Goal: Task Accomplishment & Management: Manage account settings

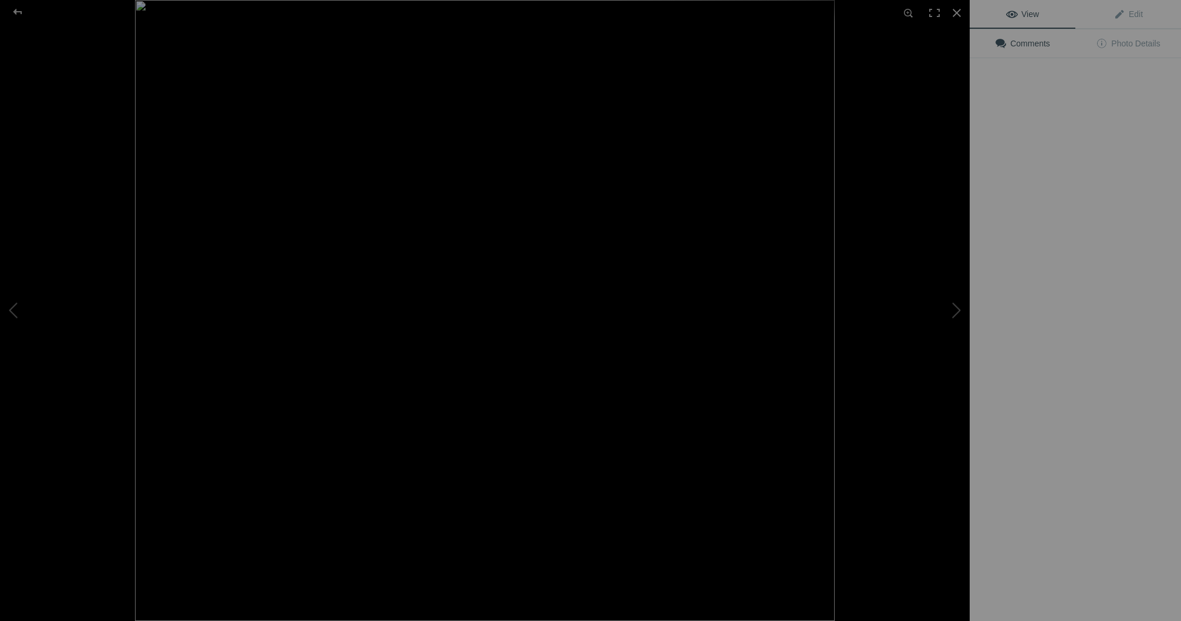
click at [330, 191] on img at bounding box center [485, 310] width 700 height 621
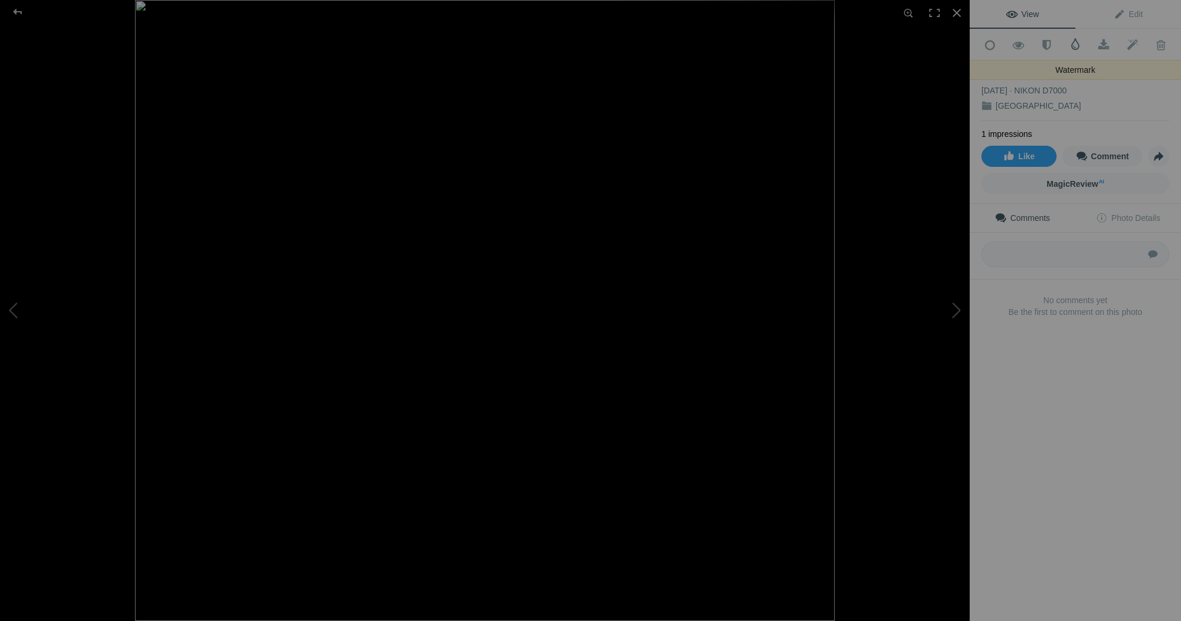
click at [1074, 45] on span at bounding box center [1076, 44] width 12 height 12
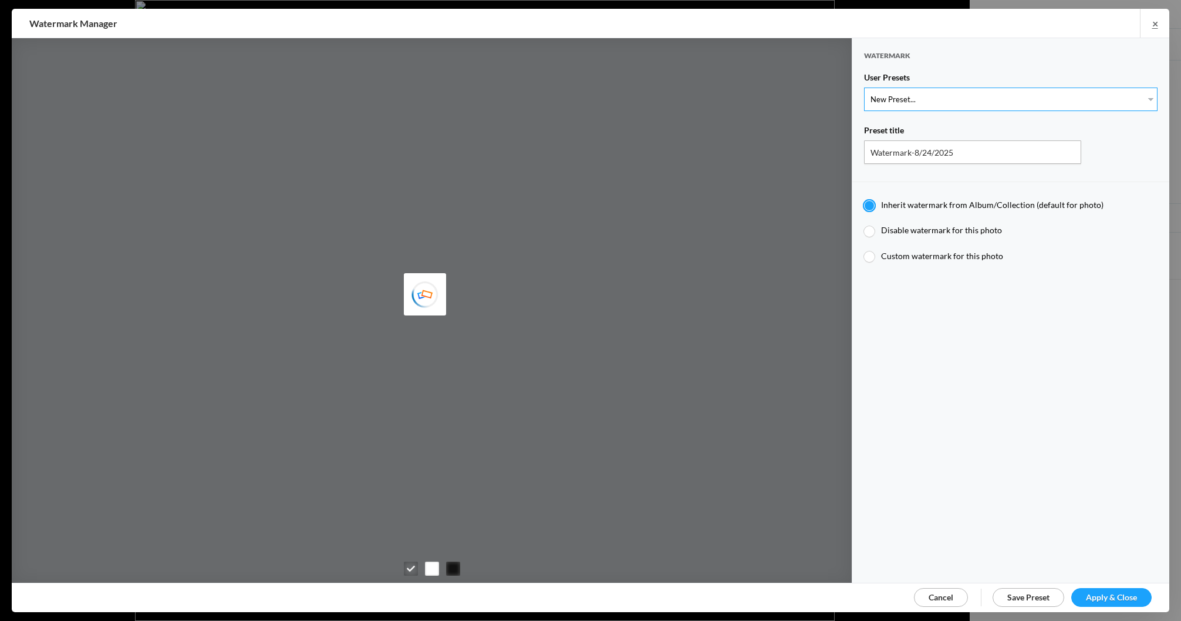
select select "1: Object"
type input "Watermark-7/22/2025"
radio input "false"
radio input "true"
type input "[PERSON_NAME]"
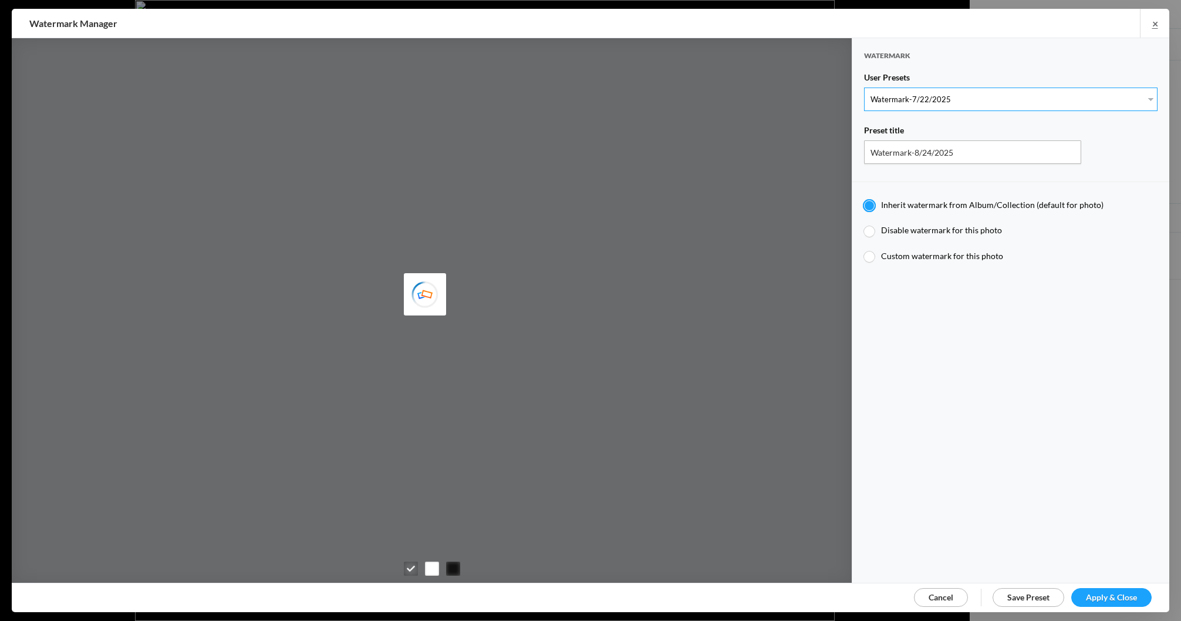
radio input "false"
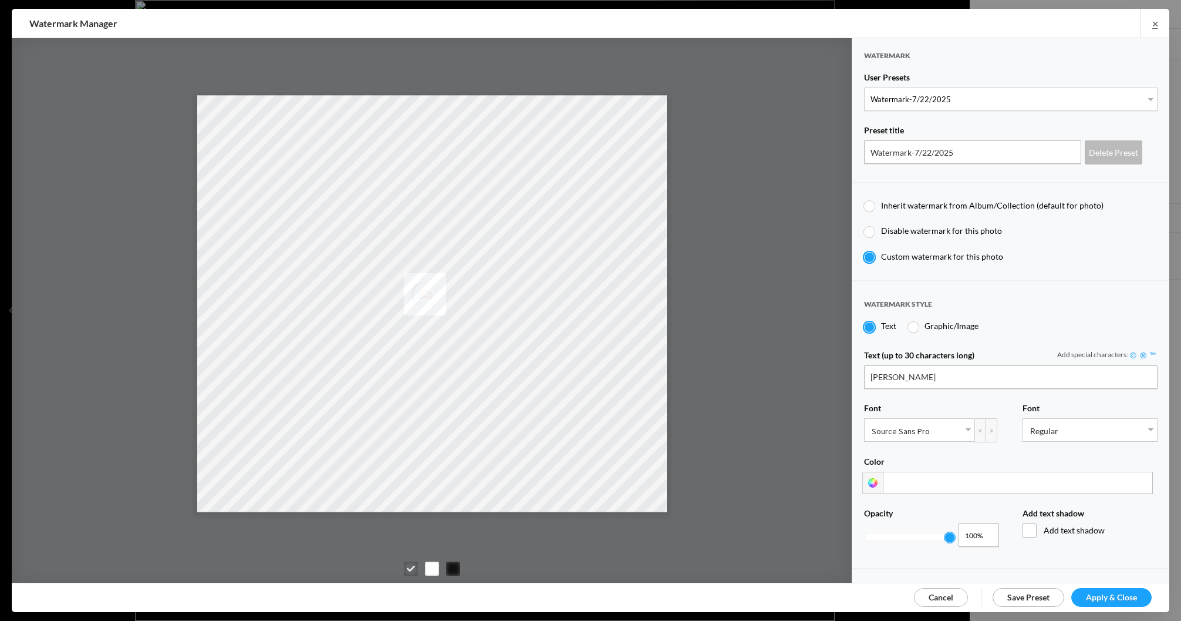
drag, startPoint x: 1110, startPoint y: 591, endPoint x: 1116, endPoint y: 581, distance: 12.1
click at [1110, 592] on span "Apply & Close" at bounding box center [1111, 597] width 51 height 10
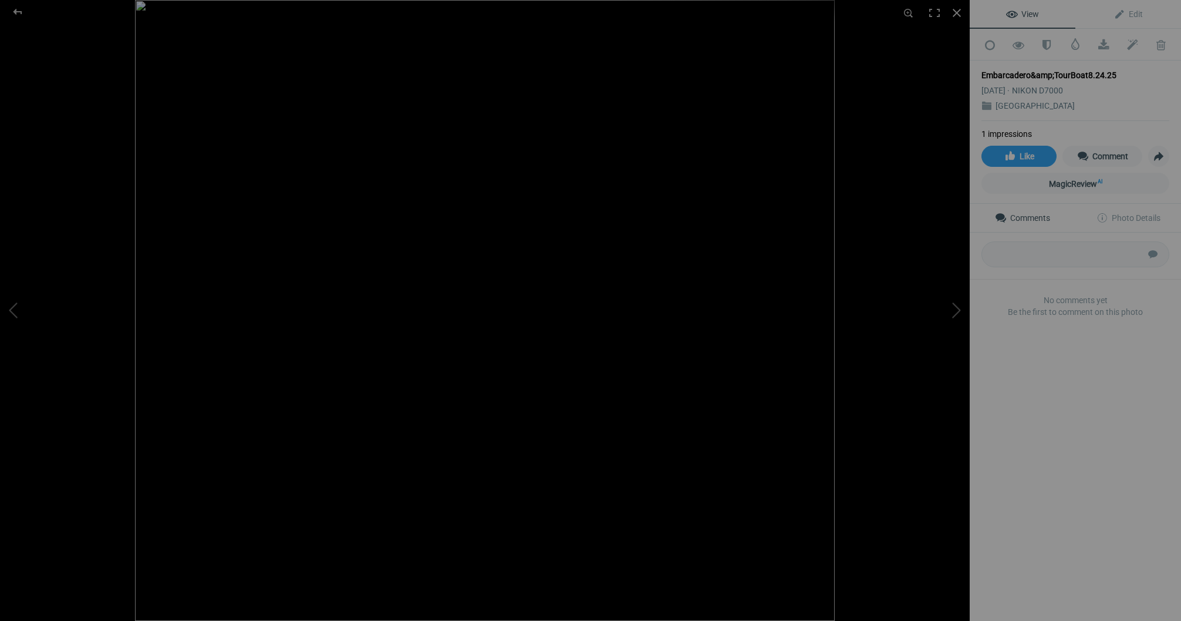
click at [1100, 79] on div "Embarcadero&amp;TourBoat8.24.25 Oct 17, 2019 NIKON D7000 San Francisco" at bounding box center [1076, 90] width 188 height 60
click at [1136, 12] on span "Edit" at bounding box center [1128, 13] width 29 height 9
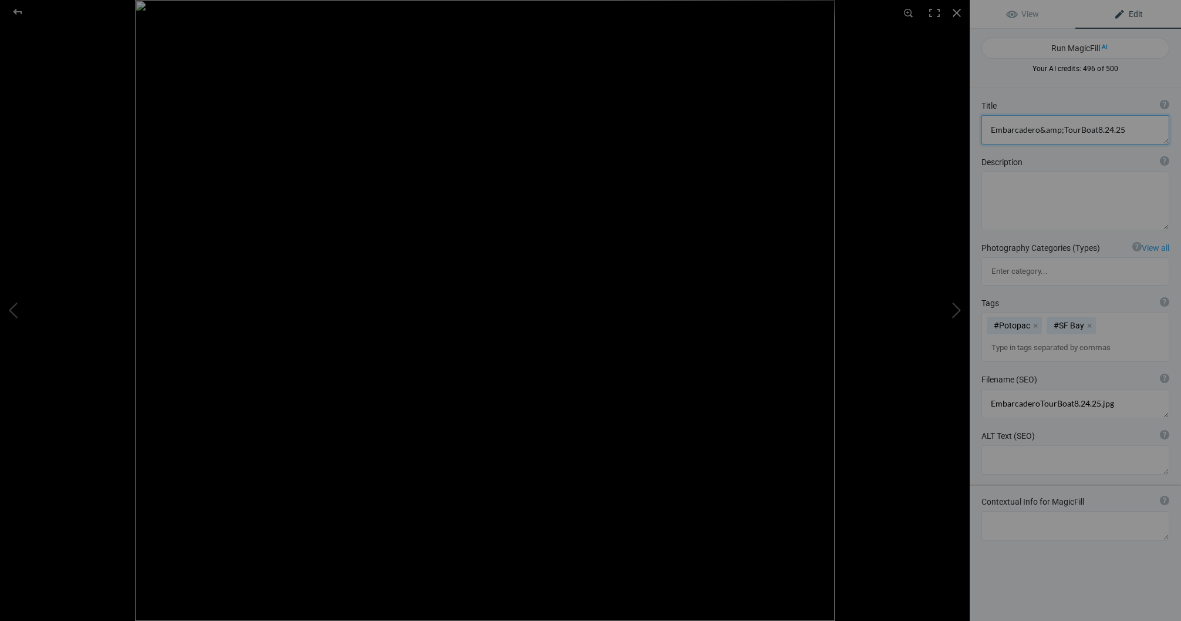
drag, startPoint x: 1123, startPoint y: 130, endPoint x: 1003, endPoint y: 127, distance: 119.2
click at [1003, 127] on textarea at bounding box center [1076, 129] width 188 height 29
click at [1143, 133] on textarea at bounding box center [1076, 129] width 188 height 29
drag, startPoint x: 1121, startPoint y: 129, endPoint x: 929, endPoint y: 130, distance: 192.0
click at [929, 130] on div "Embarcadero&TourBoat8.24.25 View Edit Run MagicFill AI Your AI credits: 496 of …" at bounding box center [590, 310] width 1181 height 621
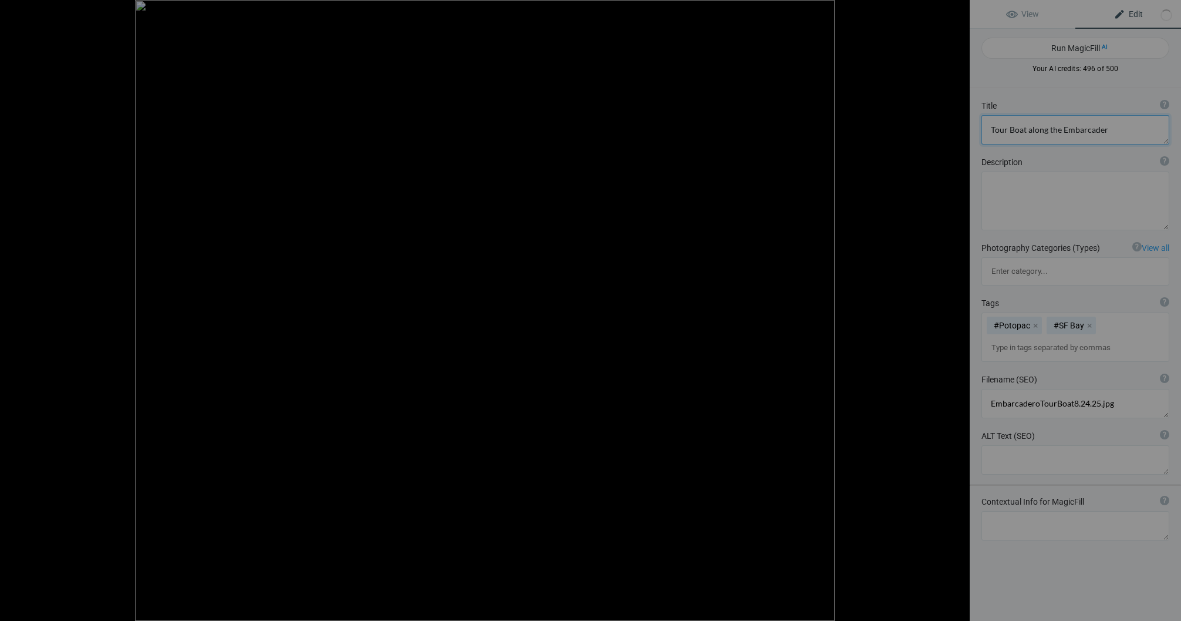
type textarea "Tour Boat along the Embarcadero"
click at [956, 12] on div at bounding box center [957, 13] width 26 height 26
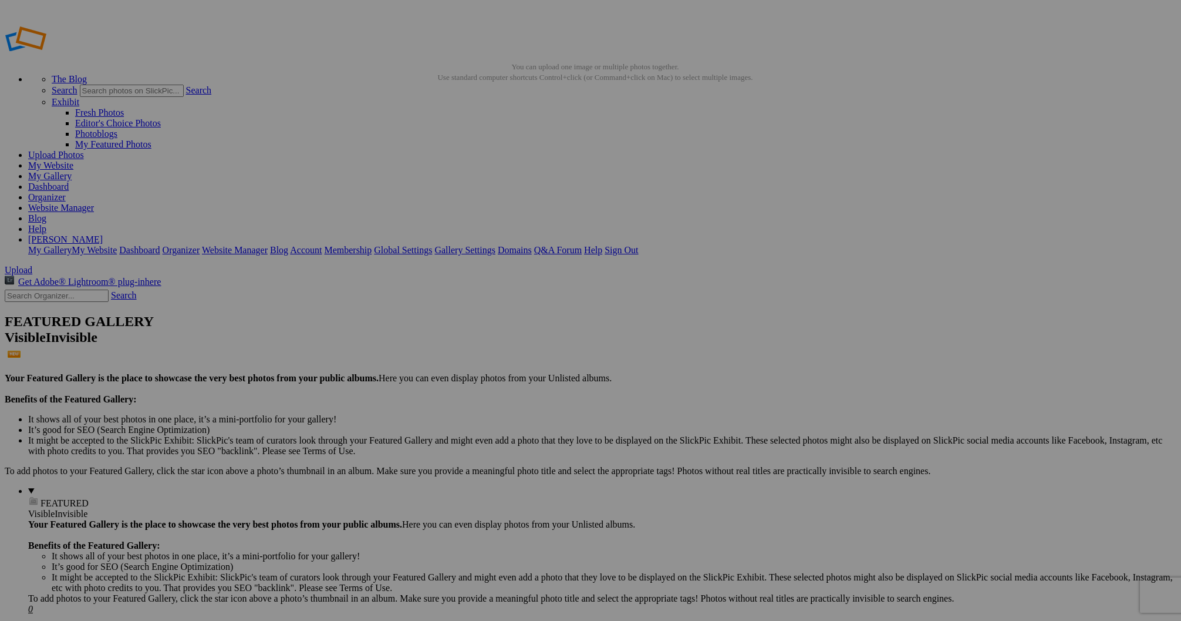
click at [333, 204] on img at bounding box center [327, 176] width 88 height 68
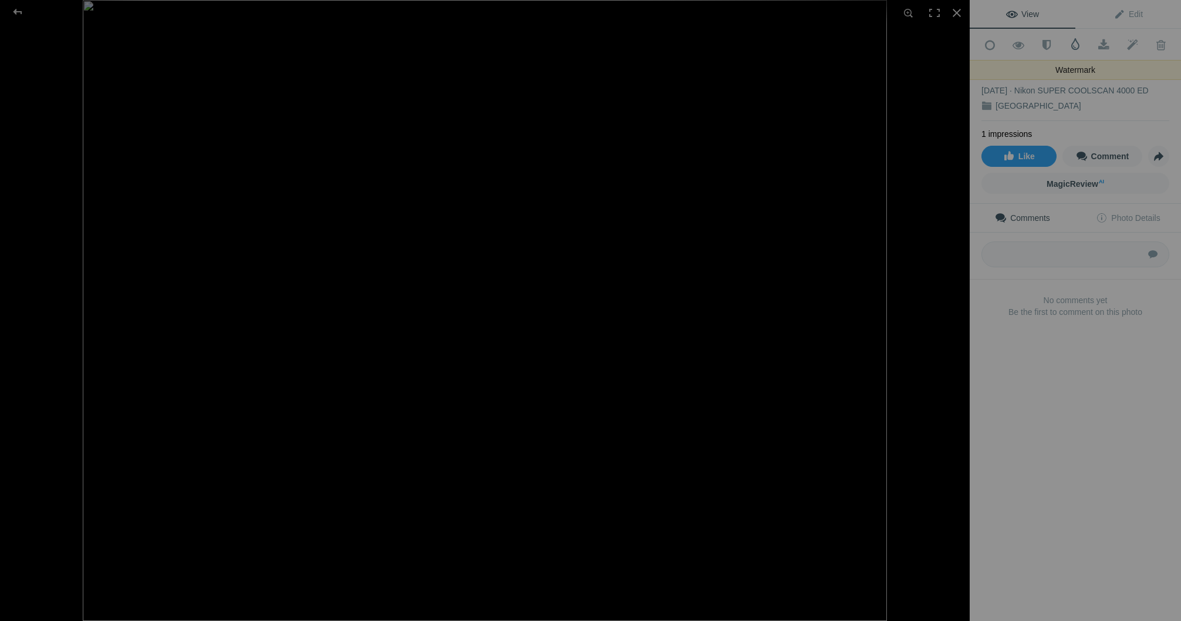
click at [1077, 46] on span at bounding box center [1076, 44] width 12 height 12
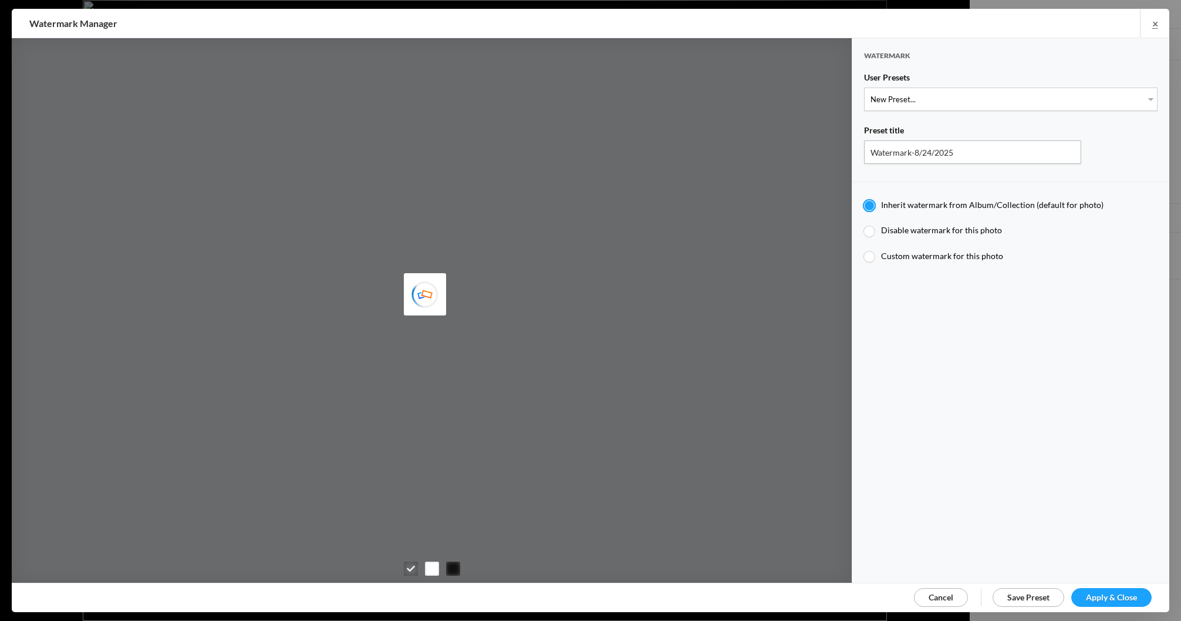
type input "JimLiskovec"
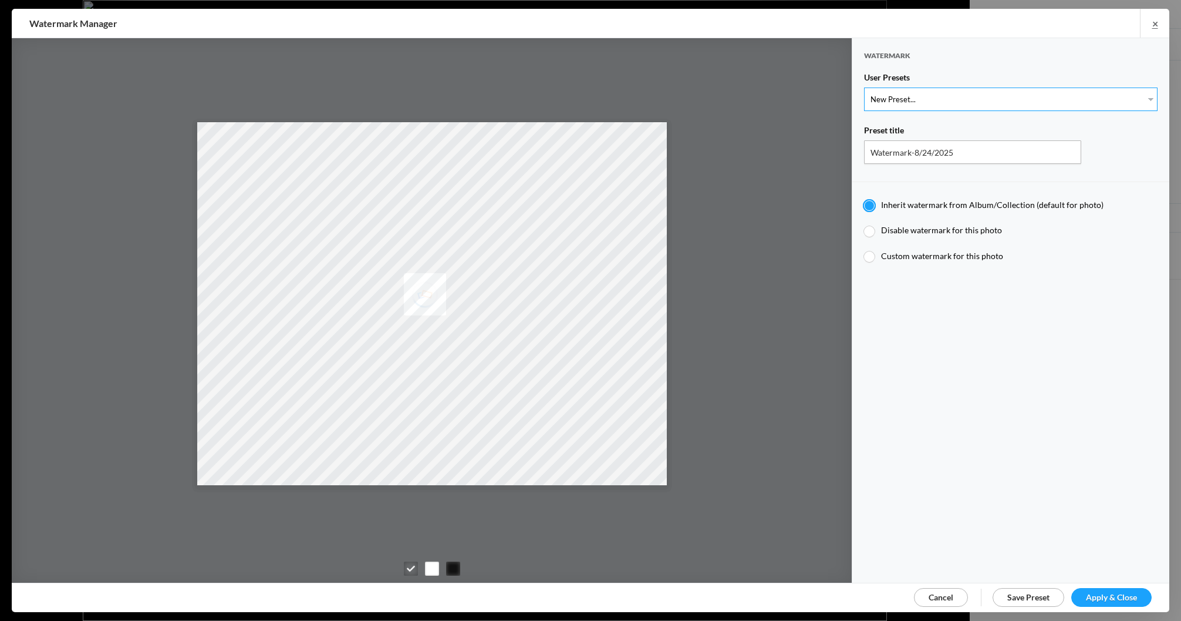
select select "1: Object"
type input "Watermark-7/22/2025"
radio input "false"
radio input "true"
type input "Jim Liskovec"
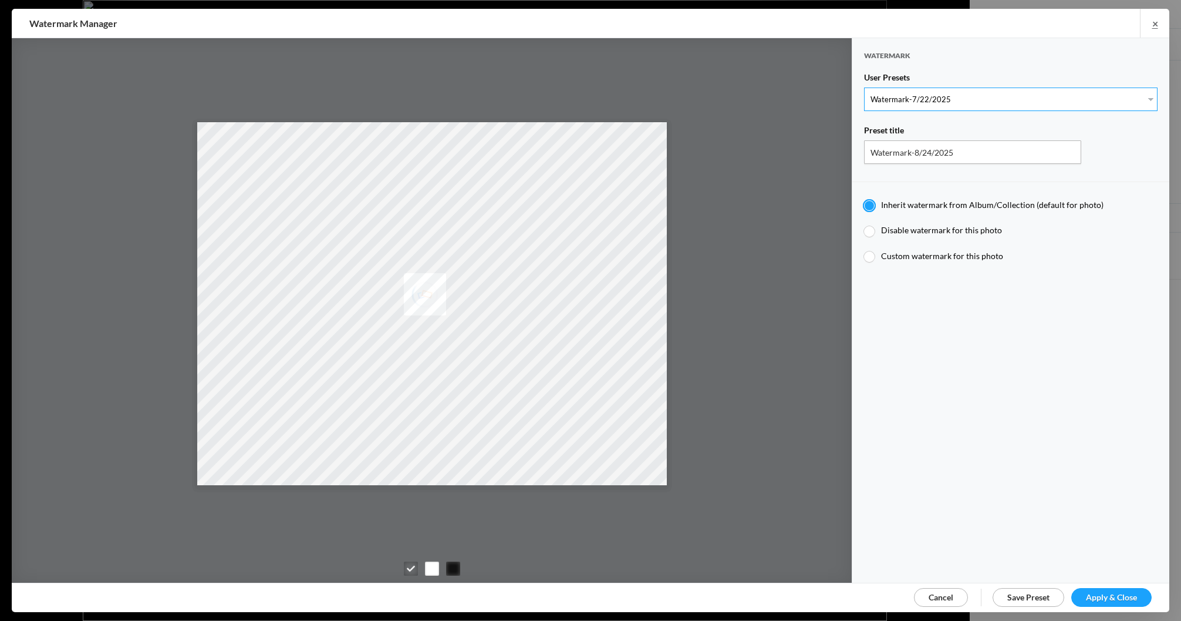
radio input "false"
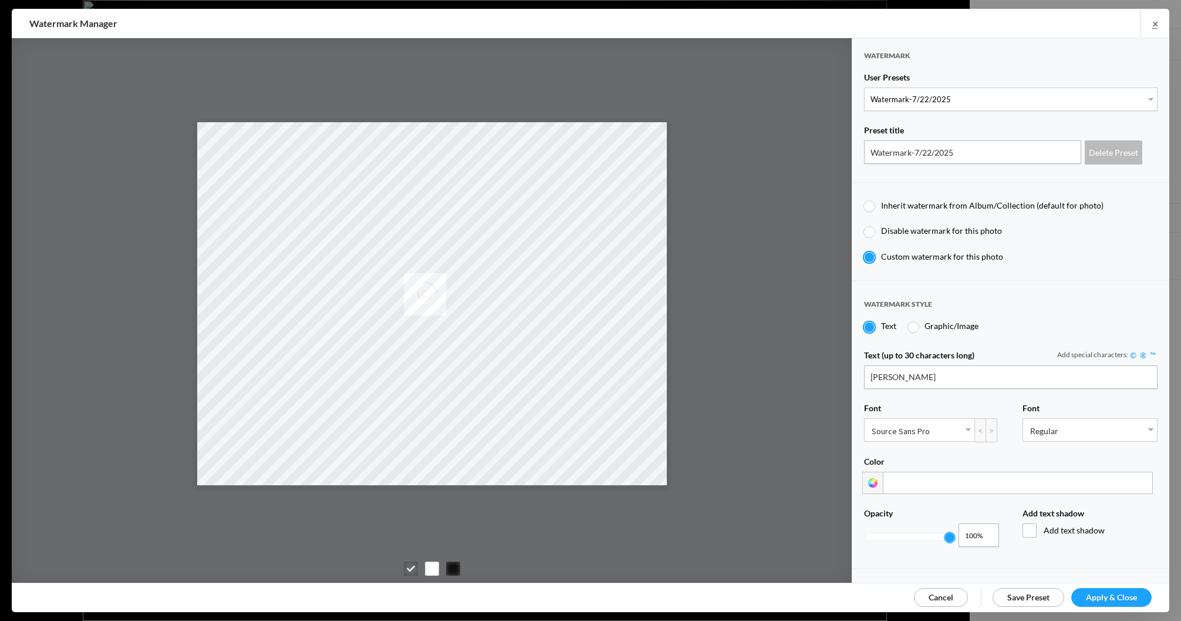
drag, startPoint x: 1107, startPoint y: 592, endPoint x: 1100, endPoint y: 585, distance: 10.4
click at [1107, 592] on span "Apply & Close" at bounding box center [1111, 597] width 51 height 10
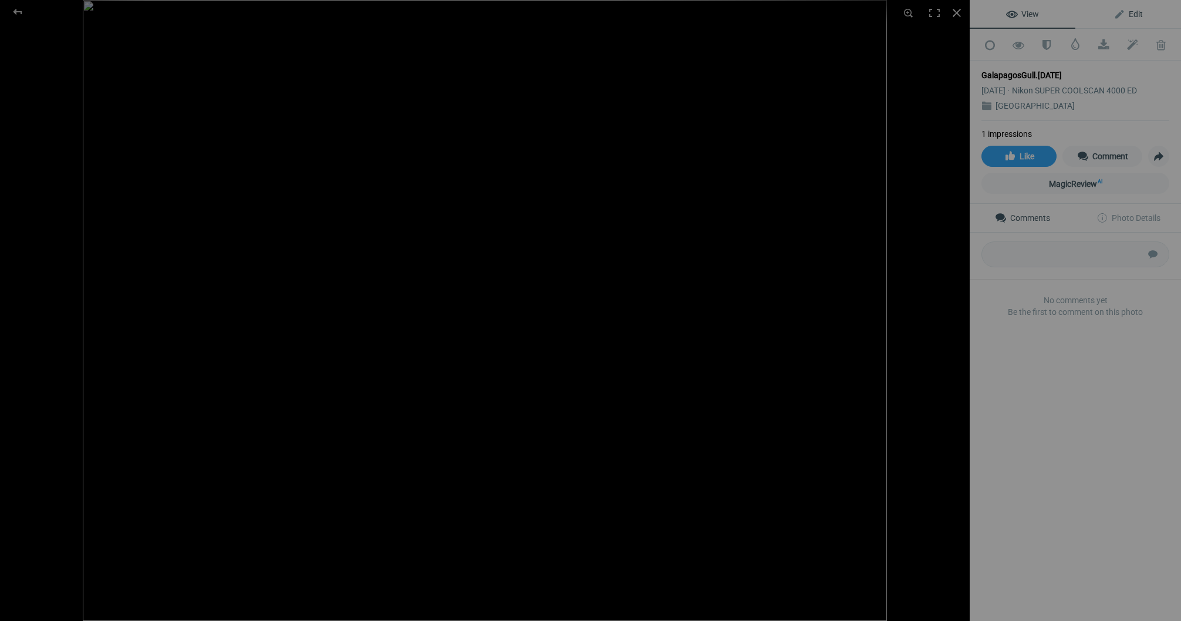
click at [1136, 14] on span "Edit" at bounding box center [1128, 13] width 29 height 9
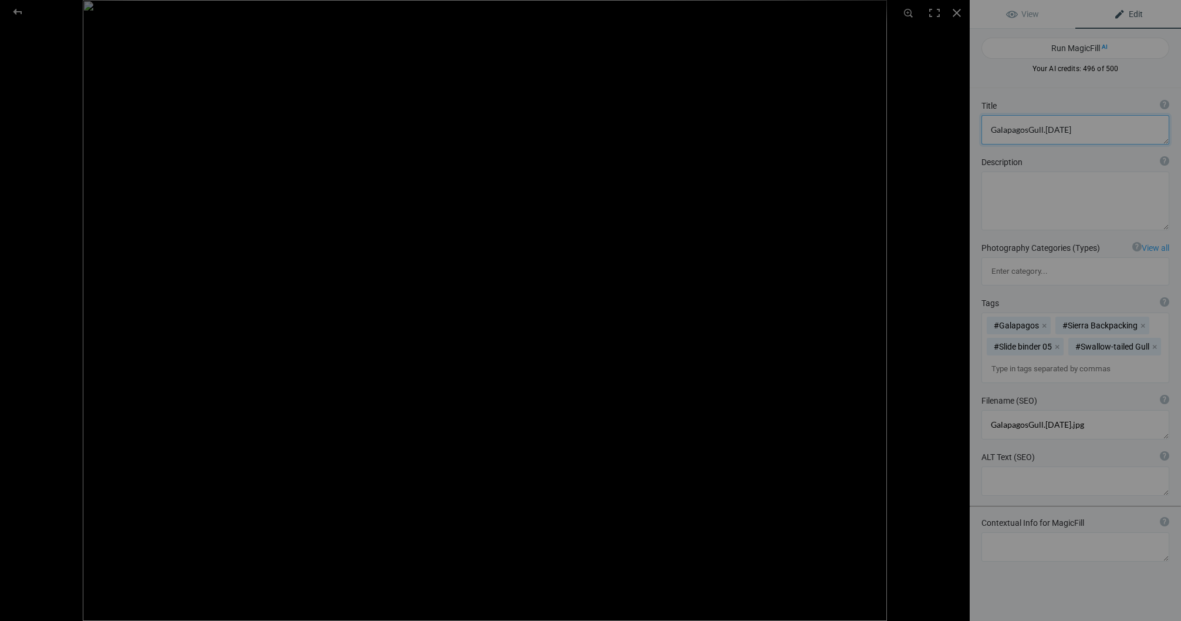
click at [1075, 132] on textarea at bounding box center [1076, 129] width 188 height 29
drag, startPoint x: 1029, startPoint y: 130, endPoint x: 1044, endPoint y: 134, distance: 15.7
click at [1029, 130] on textarea at bounding box center [1076, 129] width 188 height 29
type textarea "Galapagos Gull"
click at [956, 11] on div at bounding box center [957, 13] width 26 height 26
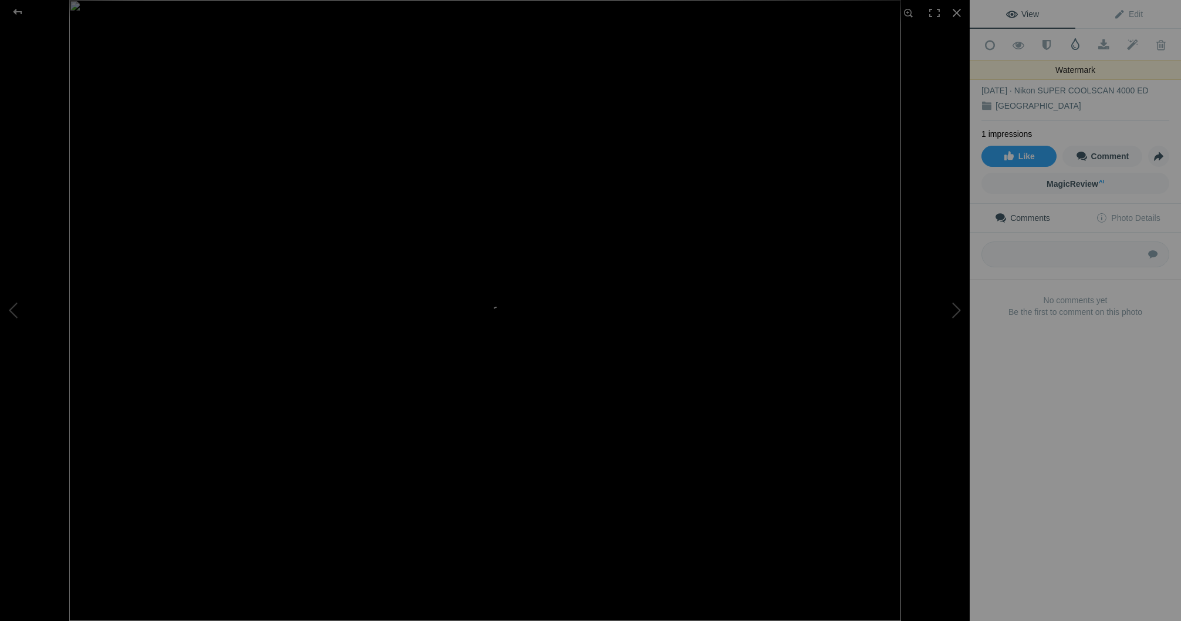
click at [1075, 46] on span at bounding box center [1076, 44] width 12 height 12
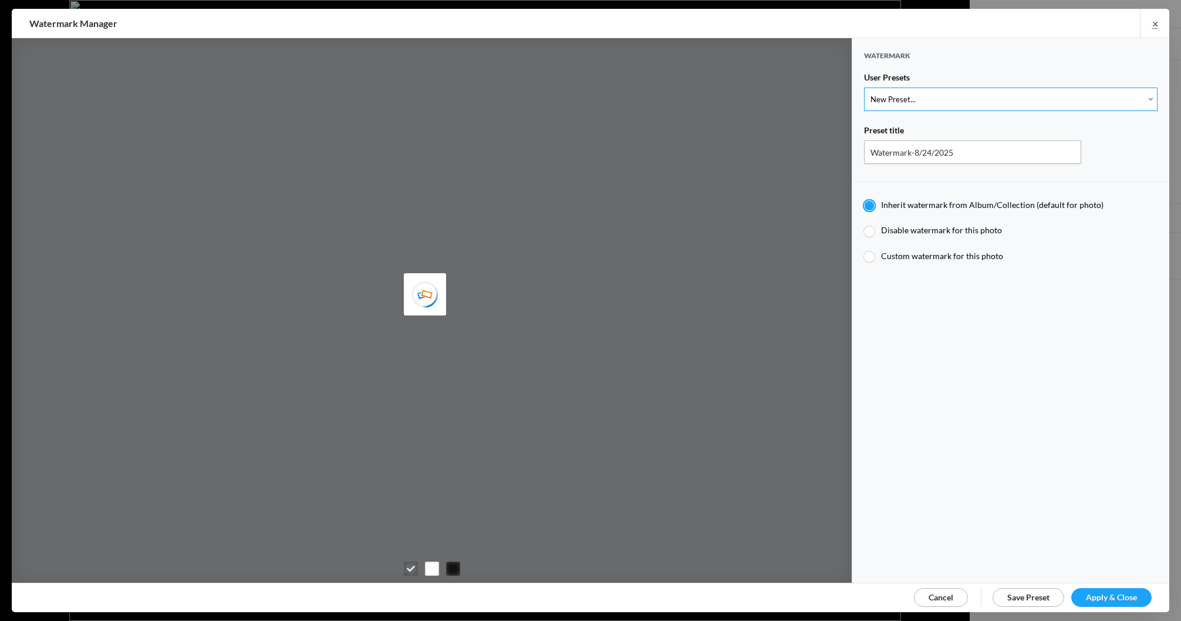
select select "1: Object"
type input "Watermark-7/22/2025"
radio input "false"
radio input "true"
type input "Jim Liskovec"
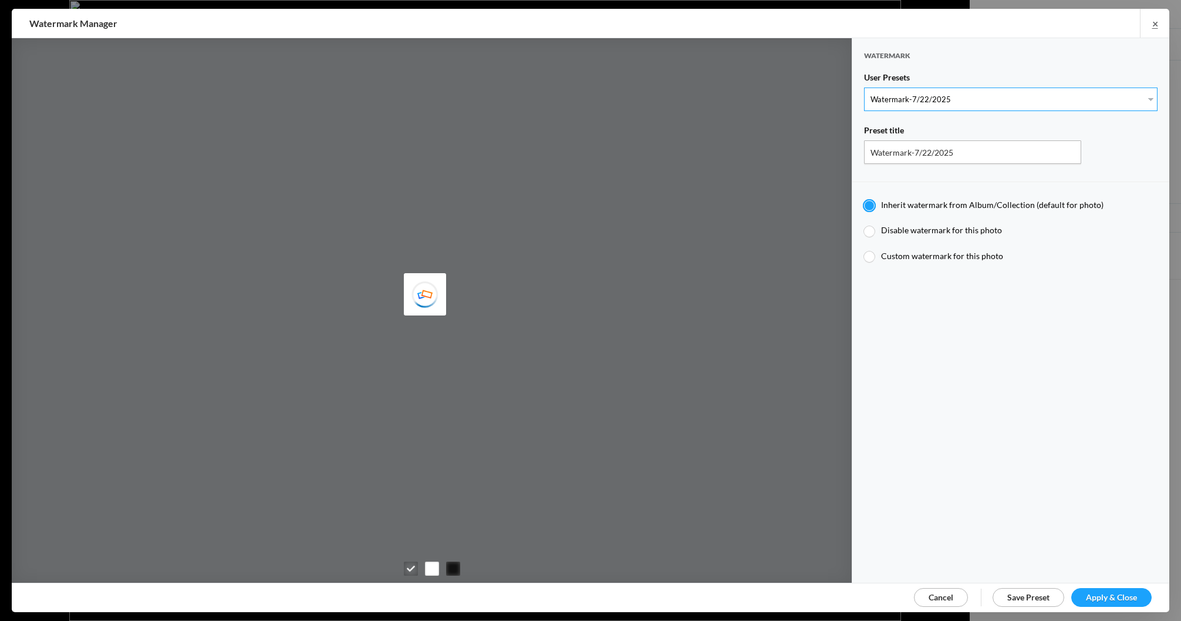
radio input "false"
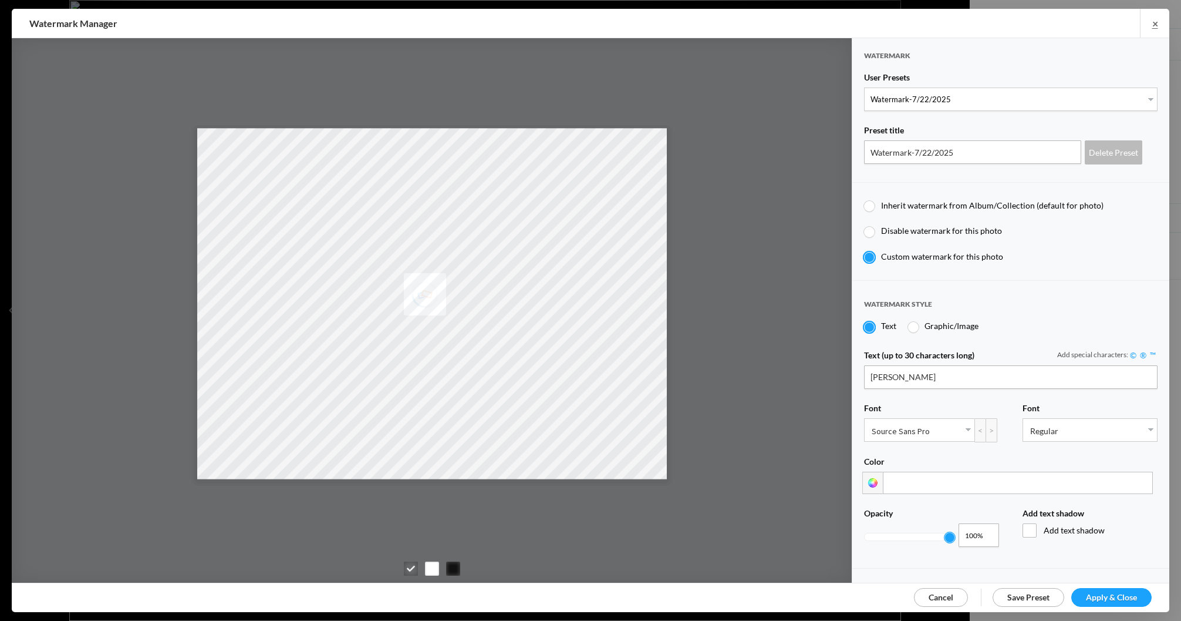
click at [1127, 594] on span "Apply & Close" at bounding box center [1111, 597] width 51 height 10
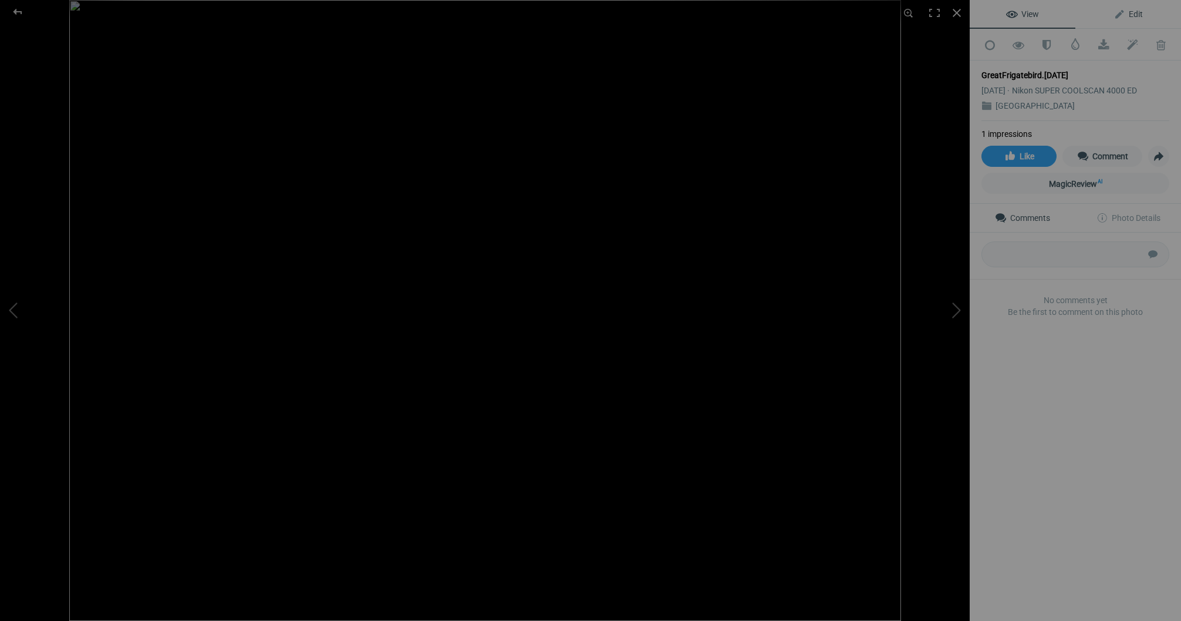
click at [1136, 13] on span "Edit" at bounding box center [1128, 13] width 29 height 9
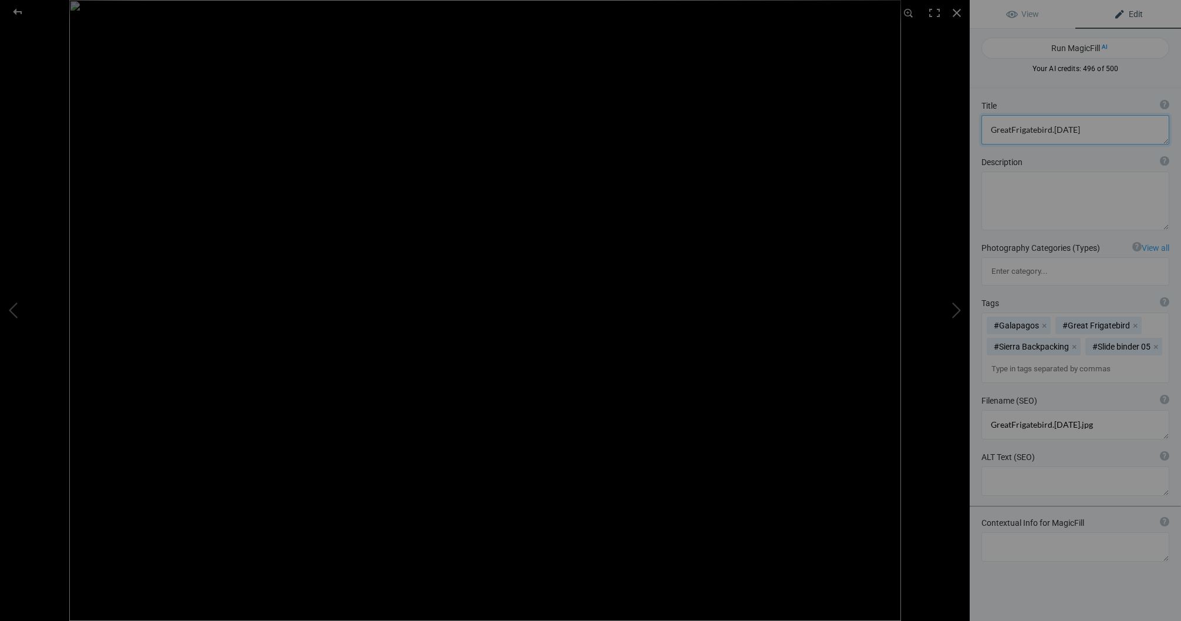
click at [1081, 130] on textarea at bounding box center [1076, 129] width 188 height 29
drag, startPoint x: 1011, startPoint y: 130, endPoint x: 1024, endPoint y: 134, distance: 14.0
click at [1011, 130] on textarea at bounding box center [1076, 129] width 188 height 29
click at [991, 128] on textarea at bounding box center [1076, 129] width 188 height 29
type textarea "[DEMOGRAPHIC_DATA] Great Frigatebird"
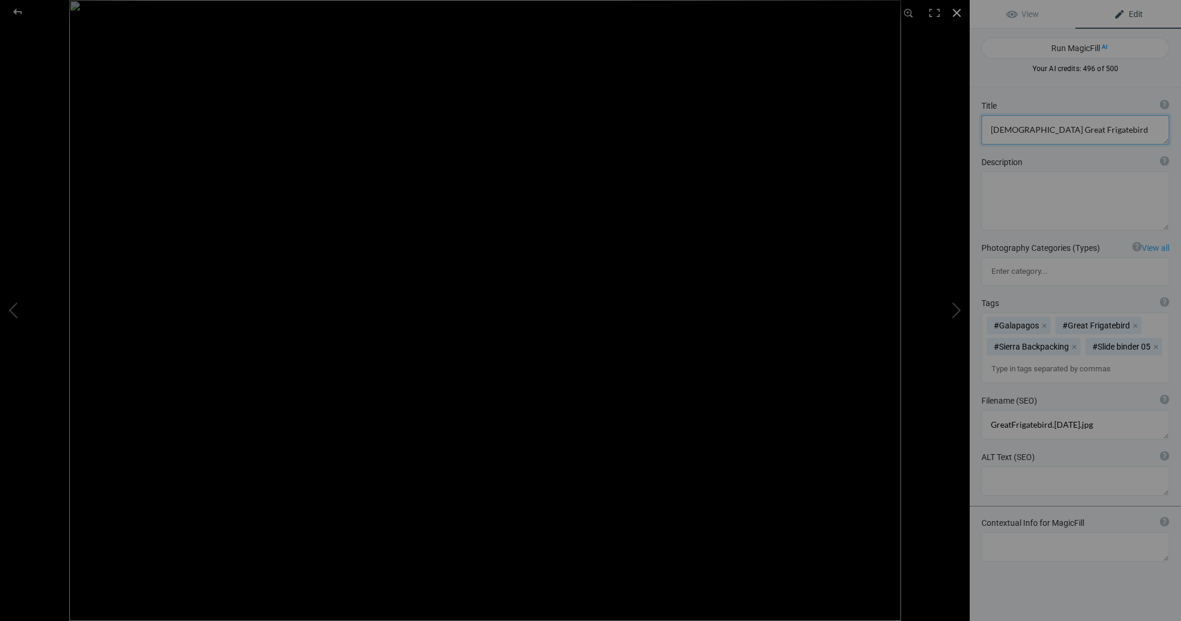
click at [957, 11] on div at bounding box center [957, 13] width 26 height 26
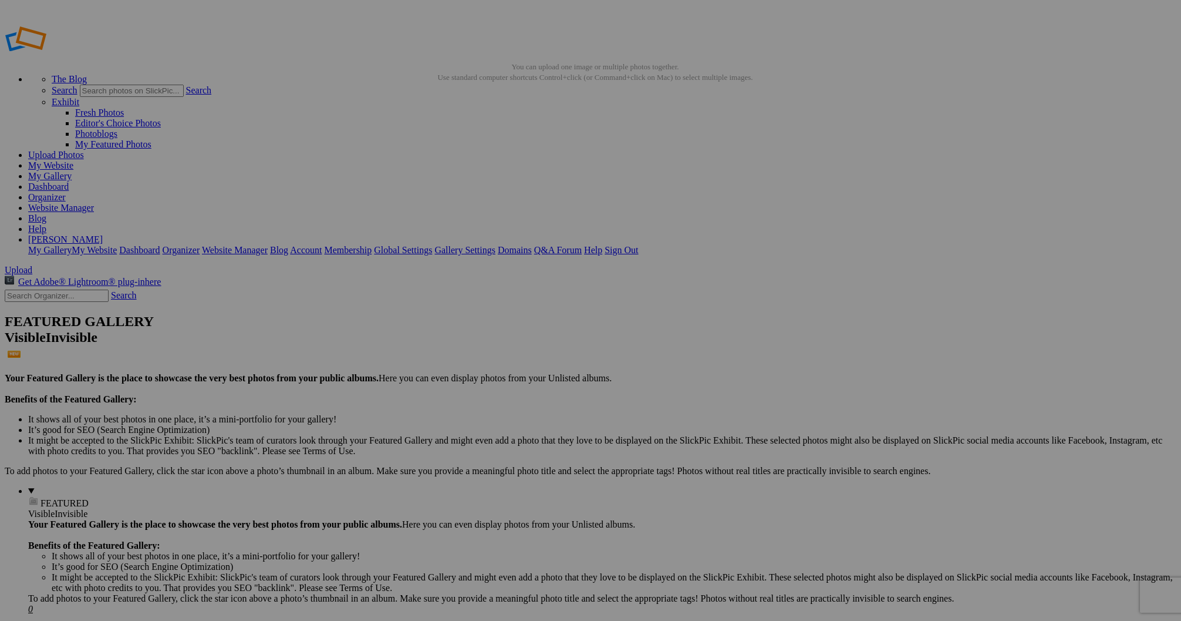
click at [638, 245] on link "Sign Out" at bounding box center [621, 250] width 33 height 10
